Goal: Navigation & Orientation: Understand site structure

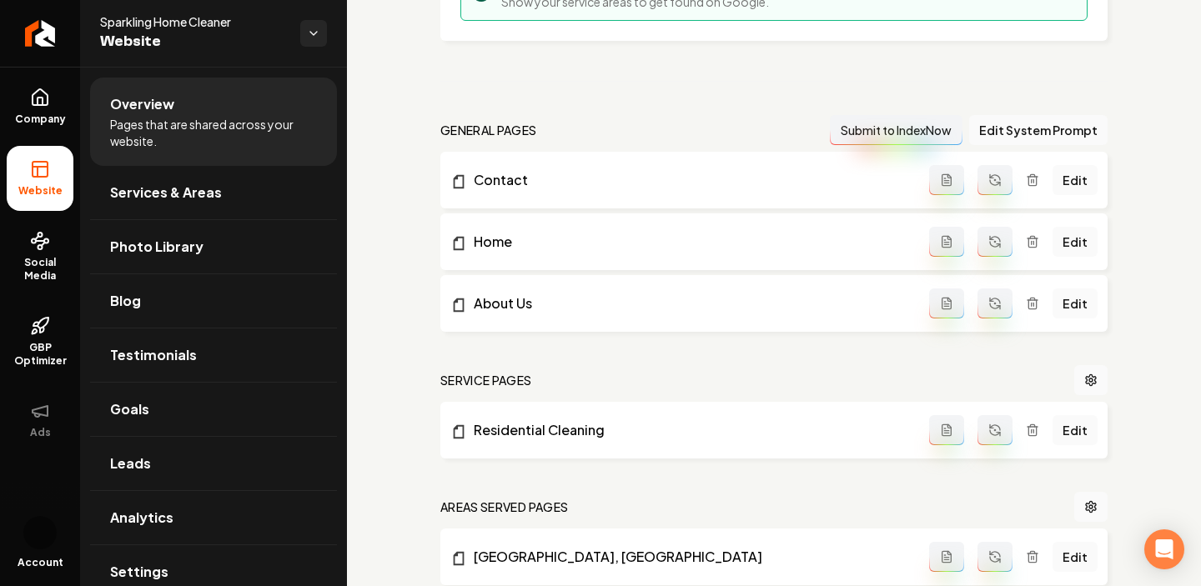
scroll to position [408, 0]
click at [463, 241] on icon "Main content area" at bounding box center [459, 241] width 11 height 13
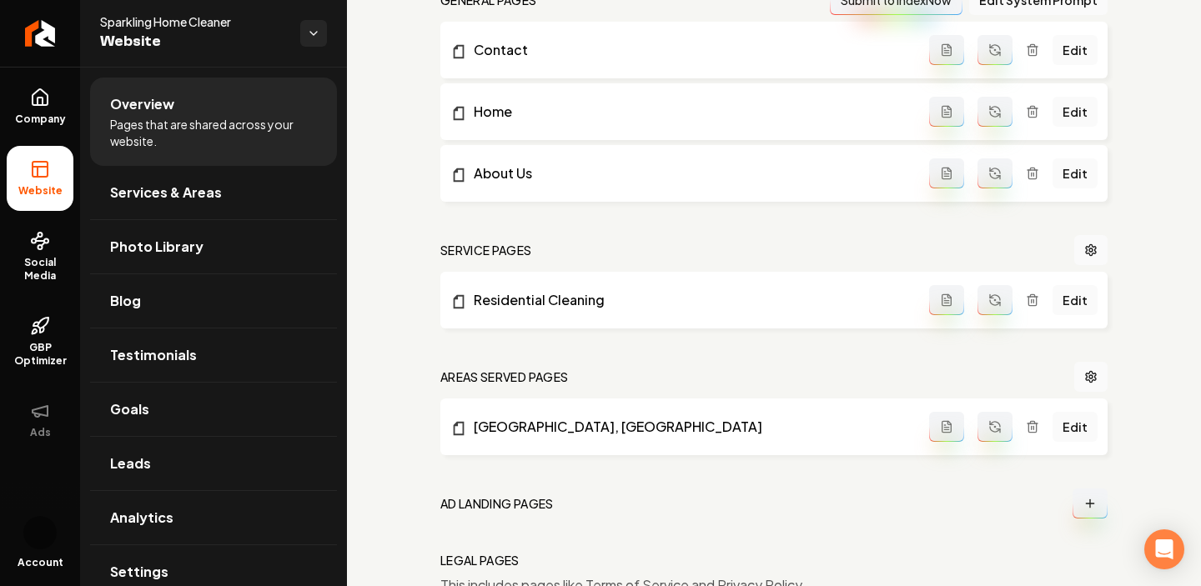
scroll to position [626, 0]
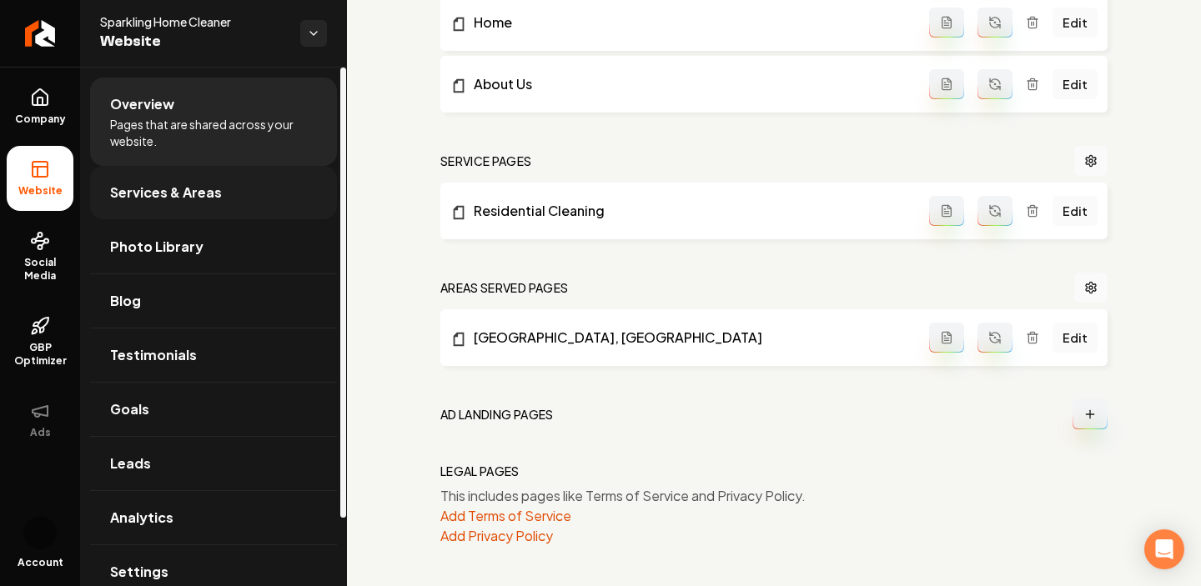
click at [212, 199] on span "Services & Areas" at bounding box center [166, 193] width 112 height 20
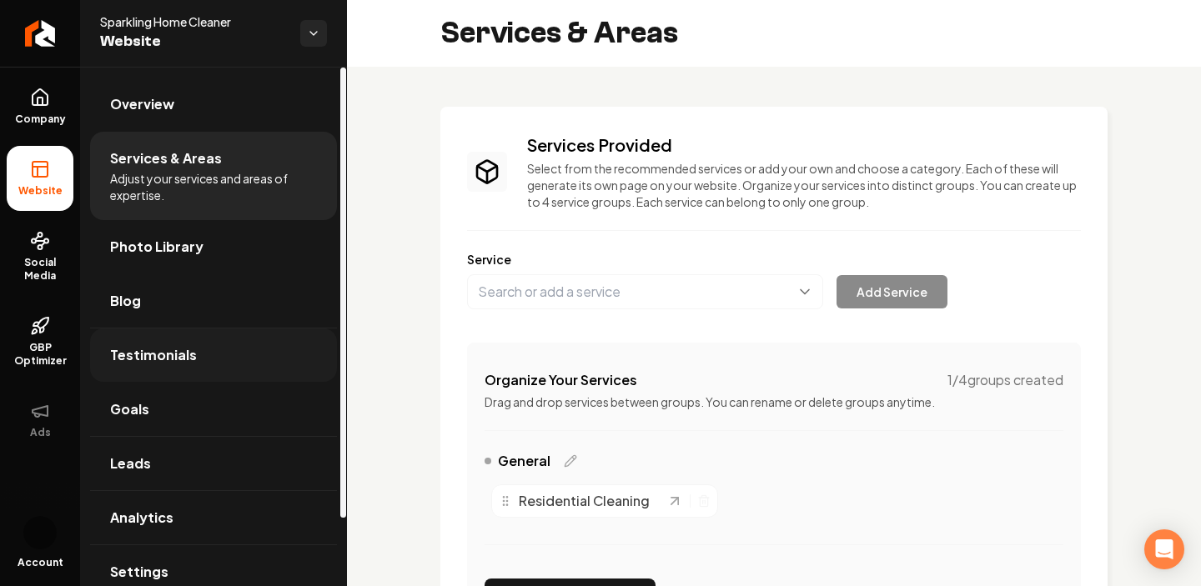
click at [179, 347] on span "Testimonials" at bounding box center [153, 355] width 87 height 20
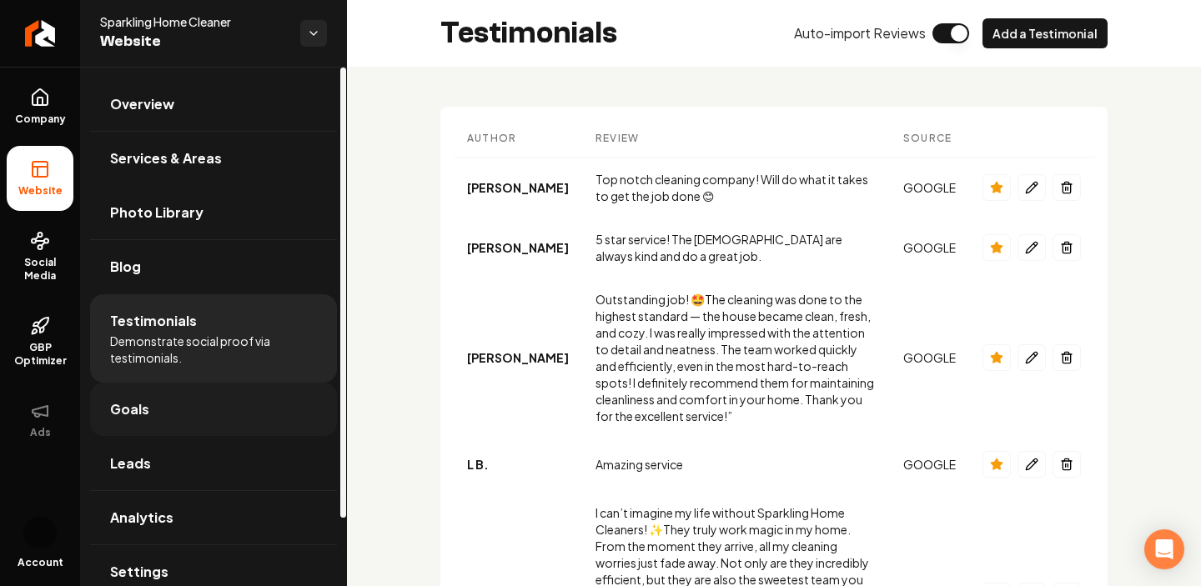
click at [216, 402] on link "Goals" at bounding box center [213, 409] width 247 height 53
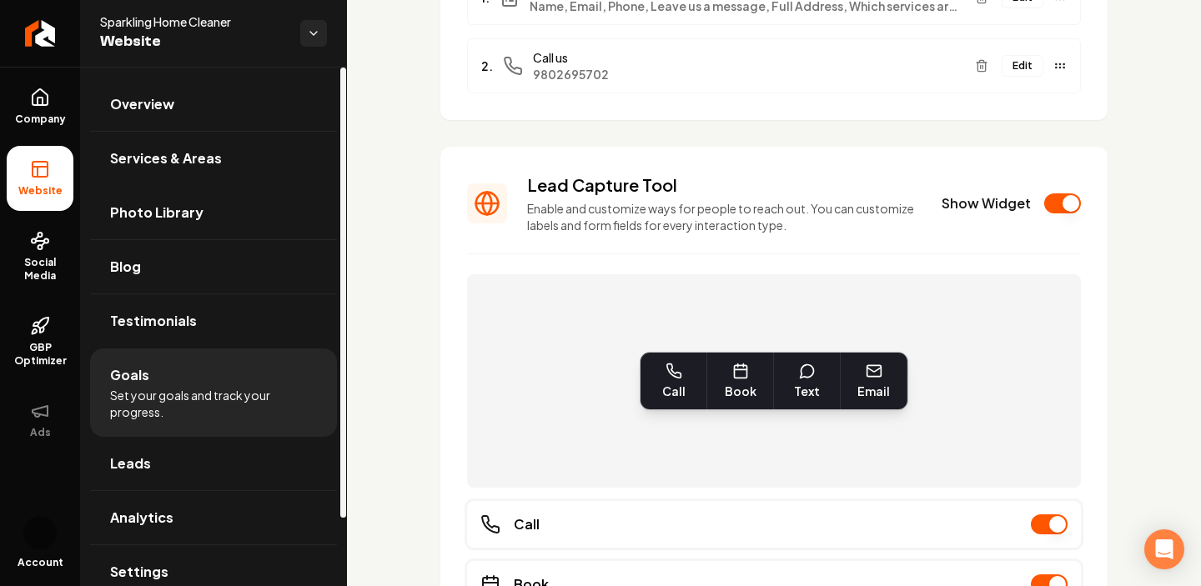
scroll to position [78, 0]
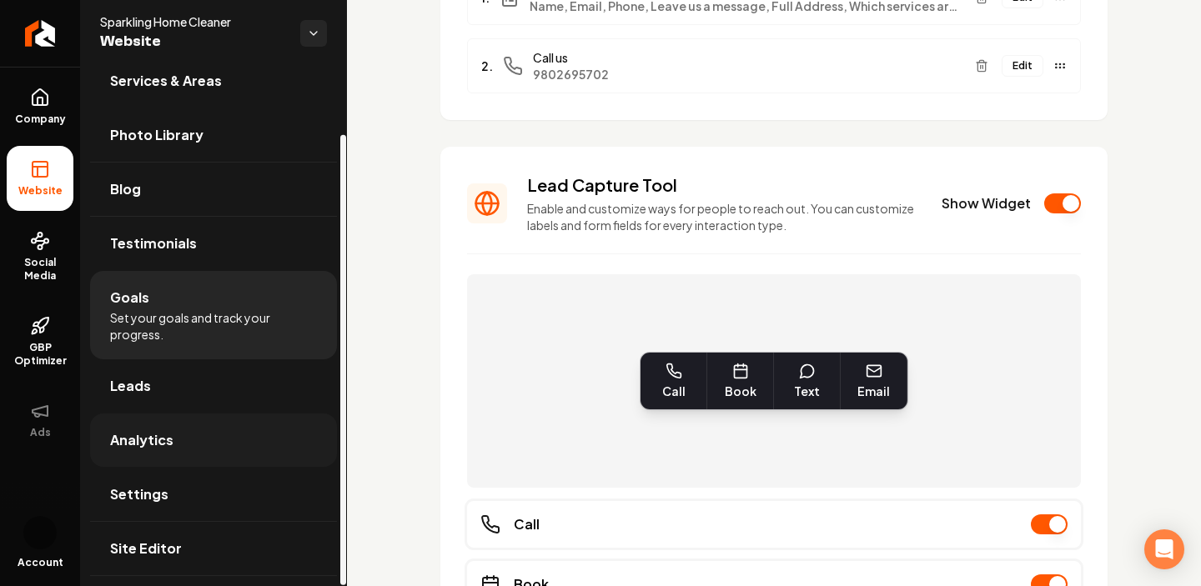
click at [199, 436] on link "Analytics" at bounding box center [213, 440] width 247 height 53
